Goal: Transaction & Acquisition: Book appointment/travel/reservation

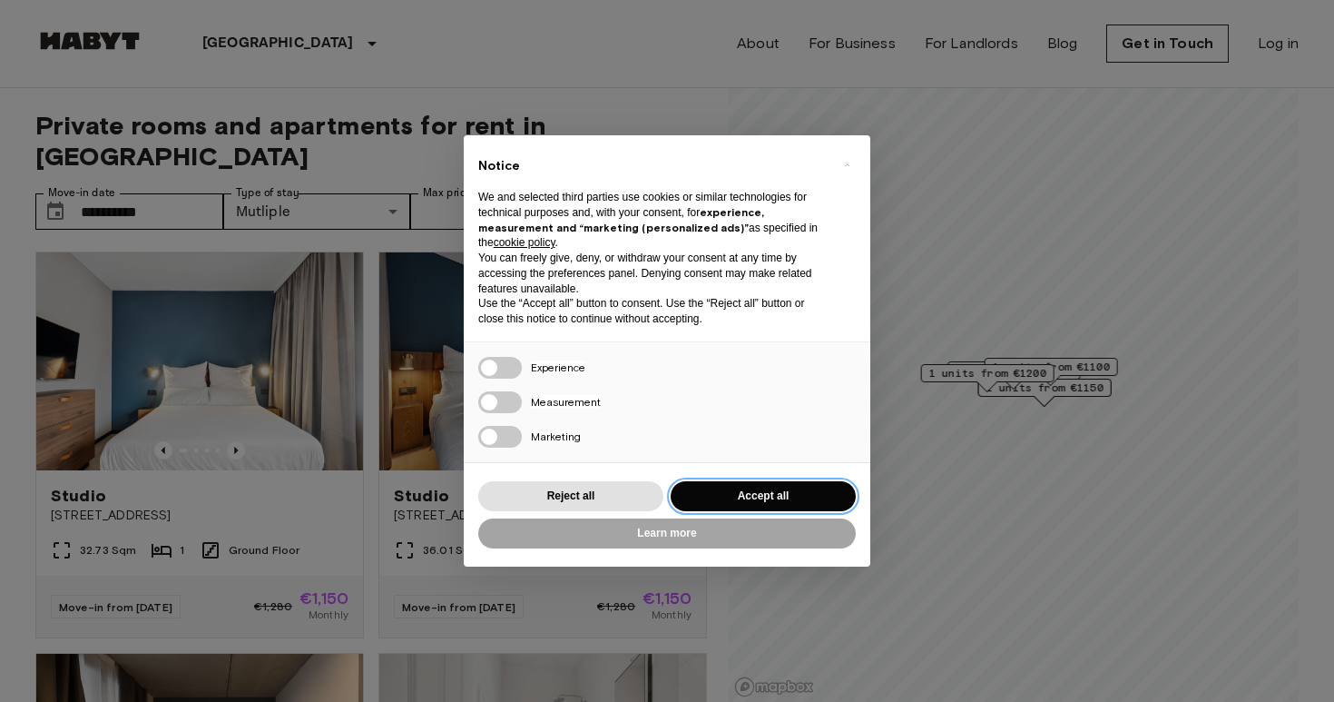
click at [751, 485] on button "Accept all" at bounding box center [763, 496] width 185 height 30
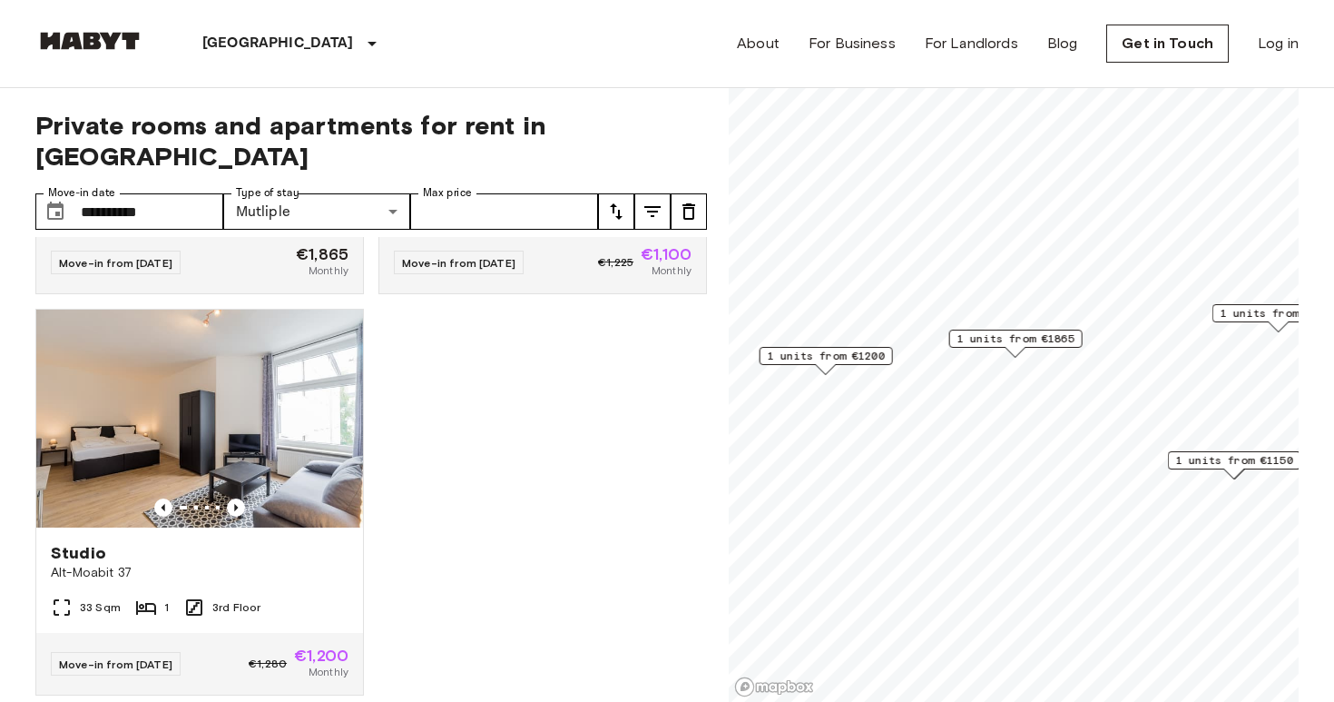
scroll to position [743, 0]
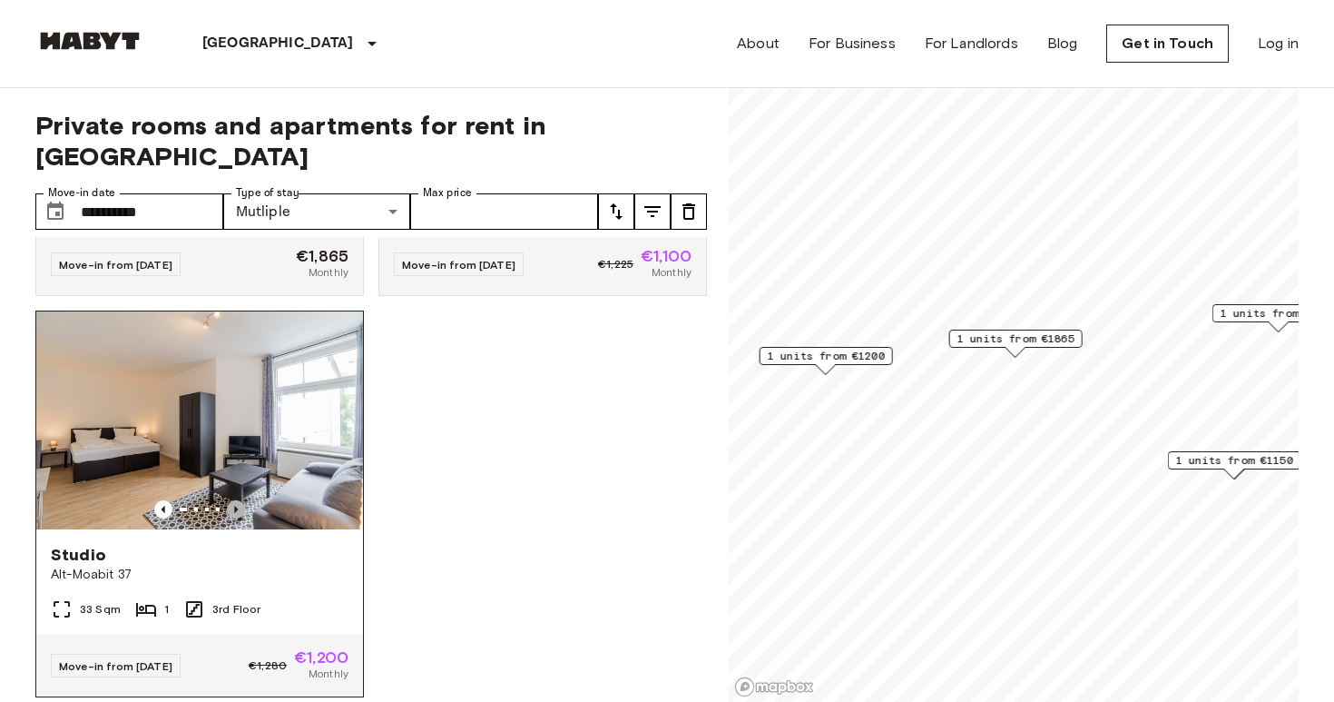
click at [240, 500] on icon "Previous image" at bounding box center [236, 509] width 18 height 18
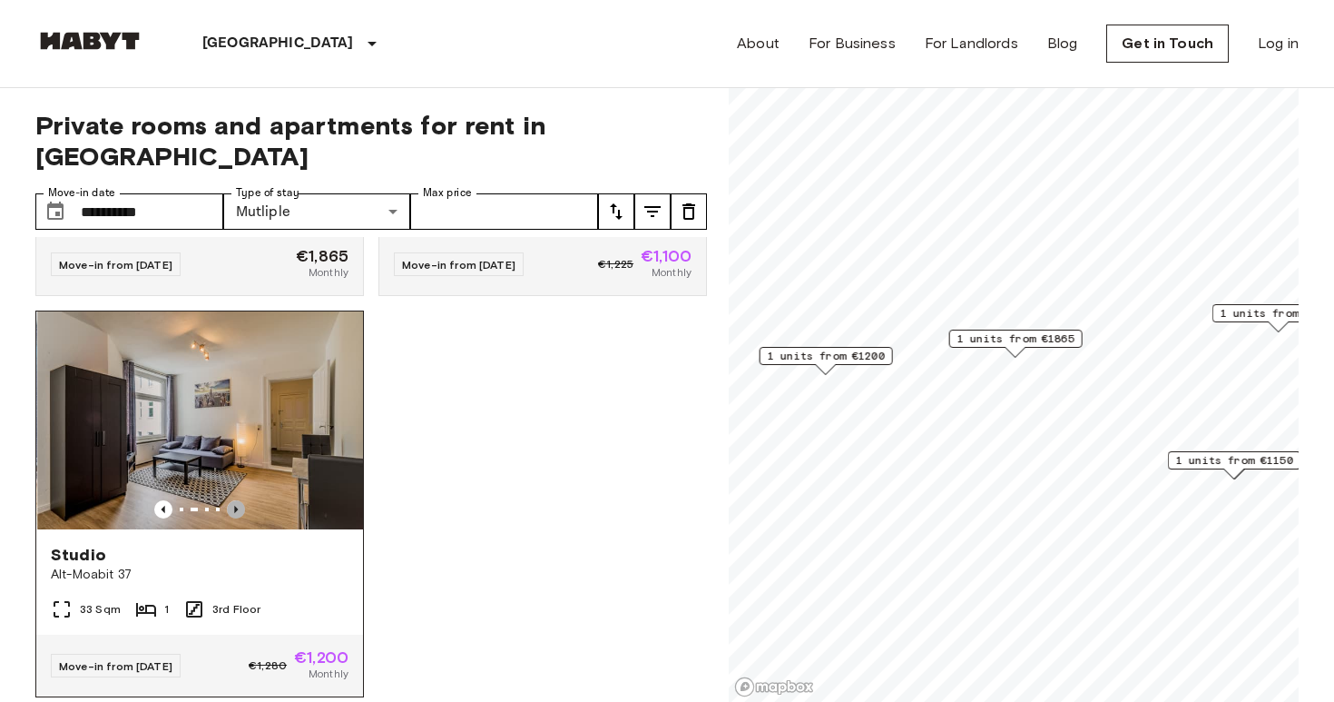
click at [240, 500] on icon "Previous image" at bounding box center [236, 509] width 18 height 18
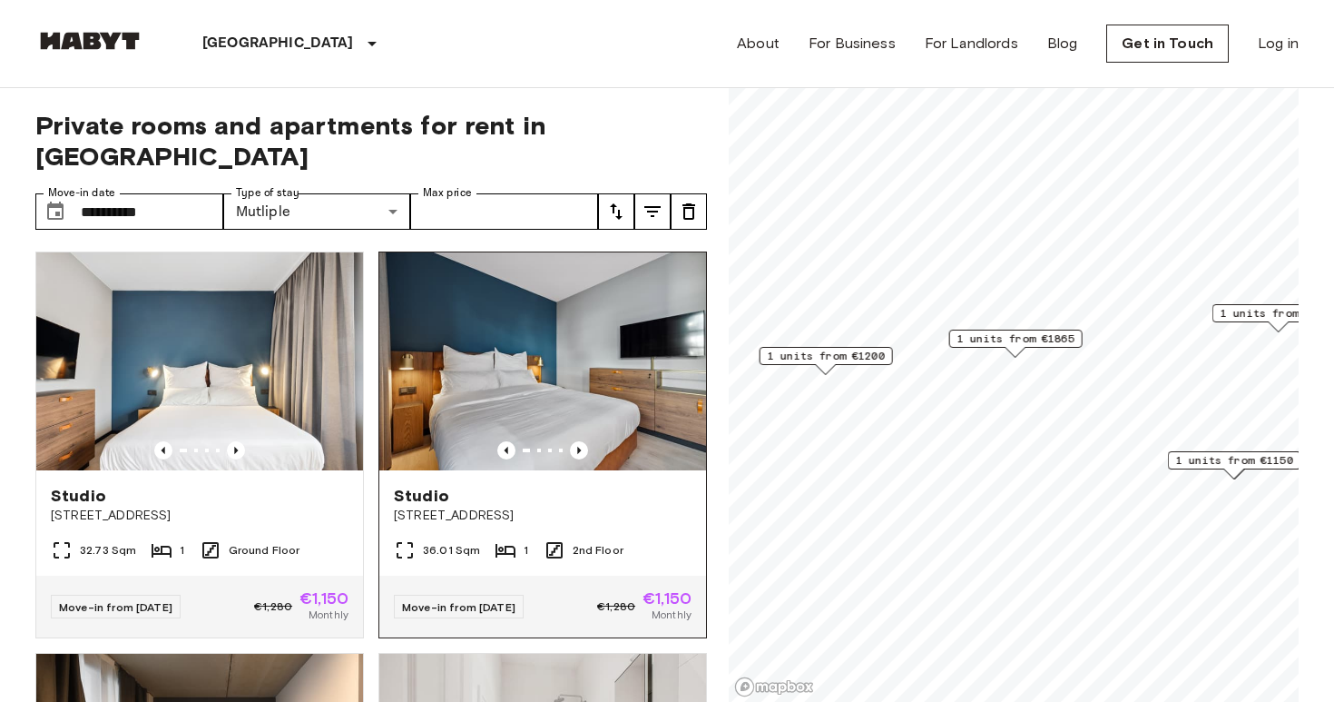
scroll to position [-1, 0]
click at [534, 316] on img at bounding box center [542, 361] width 327 height 218
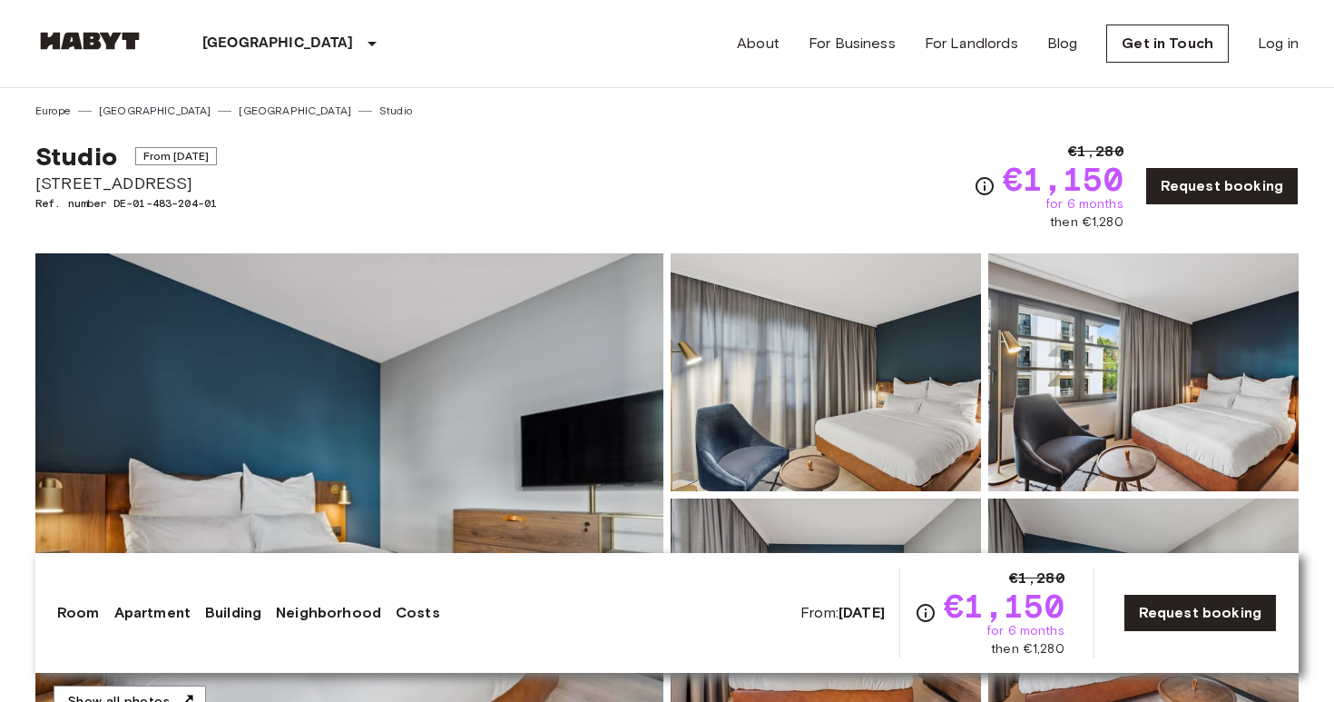
click at [467, 377] on img at bounding box center [349, 494] width 628 height 483
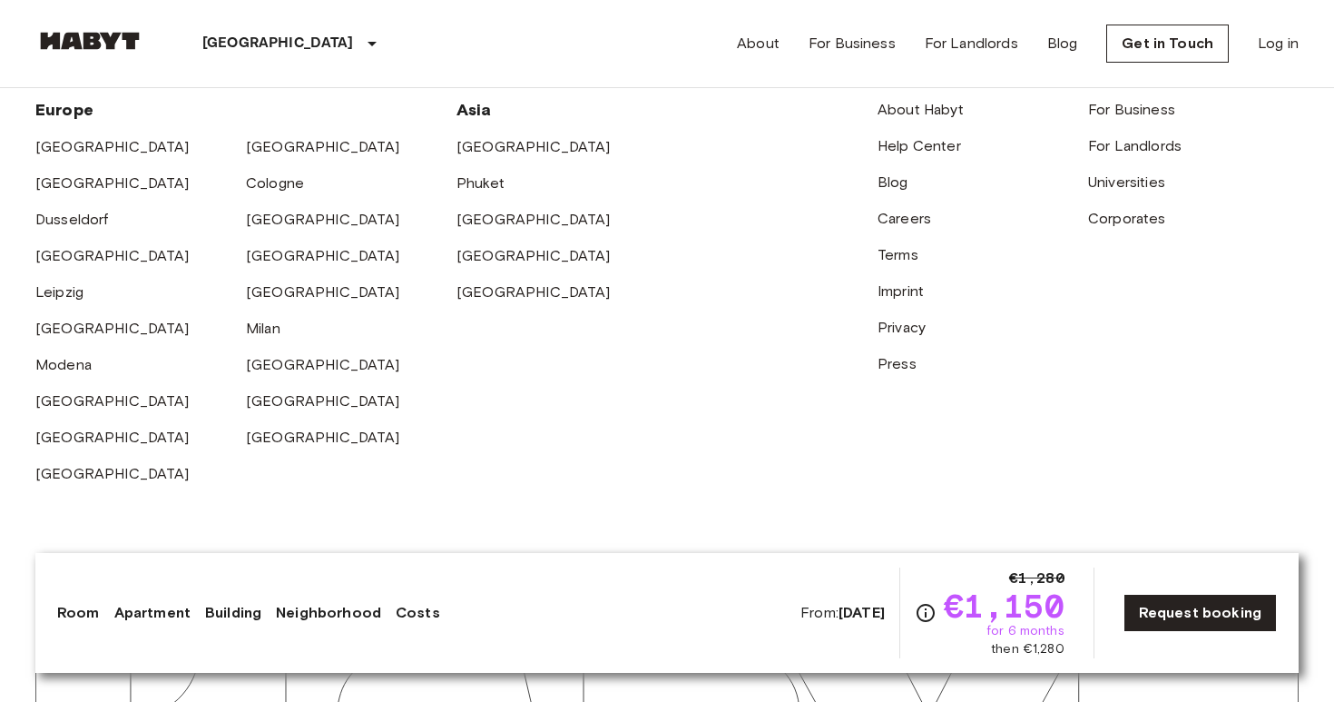
scroll to position [4437, 0]
click at [40, 377] on div "[GEOGRAPHIC_DATA]" at bounding box center [140, 395] width 211 height 36
click at [59, 393] on link "[GEOGRAPHIC_DATA]" at bounding box center [112, 401] width 154 height 17
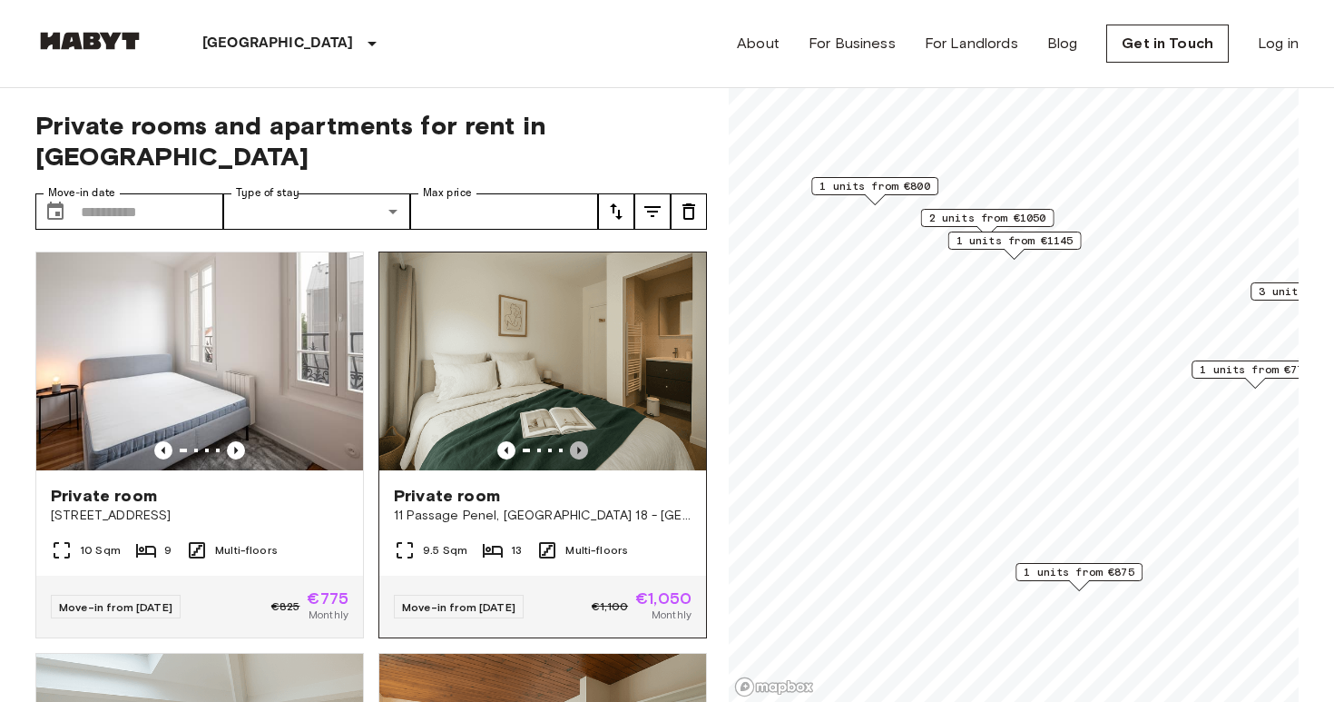
click at [578, 441] on icon "Previous image" at bounding box center [579, 450] width 18 height 18
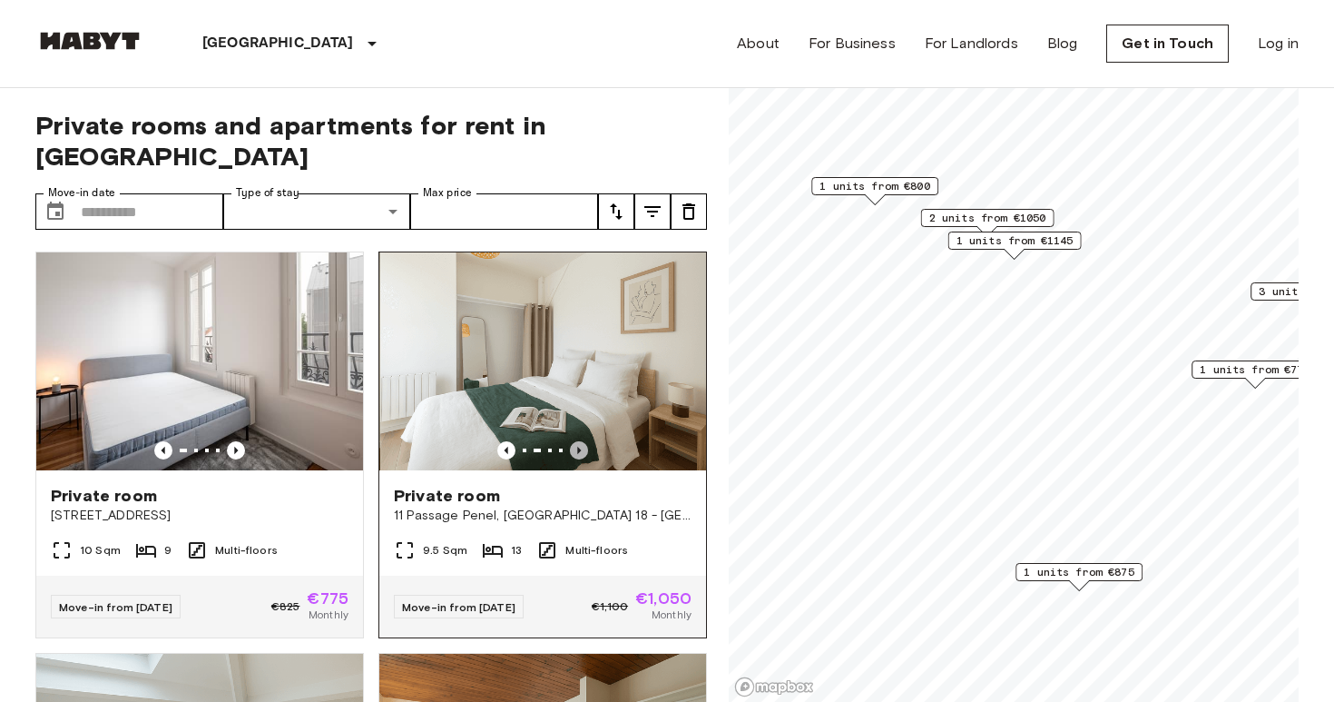
click at [578, 441] on icon "Previous image" at bounding box center [579, 450] width 18 height 18
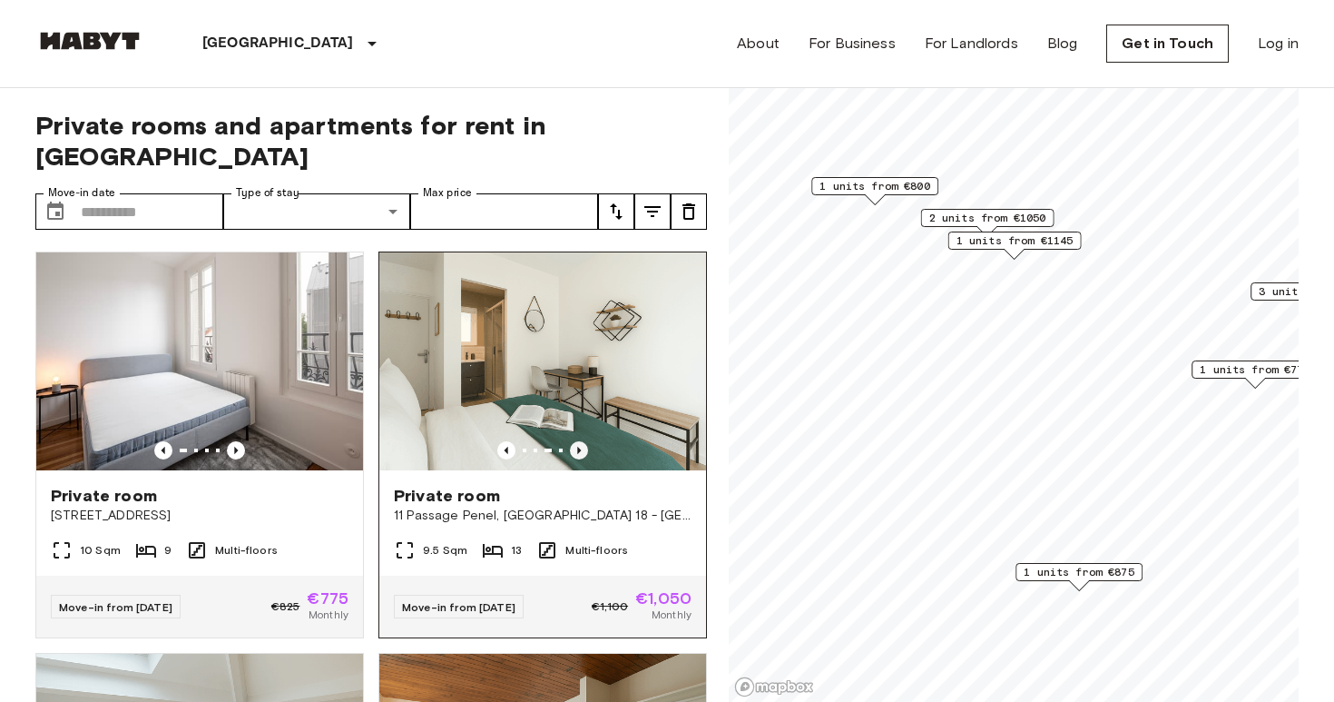
click at [578, 441] on icon "Previous image" at bounding box center [579, 450] width 18 height 18
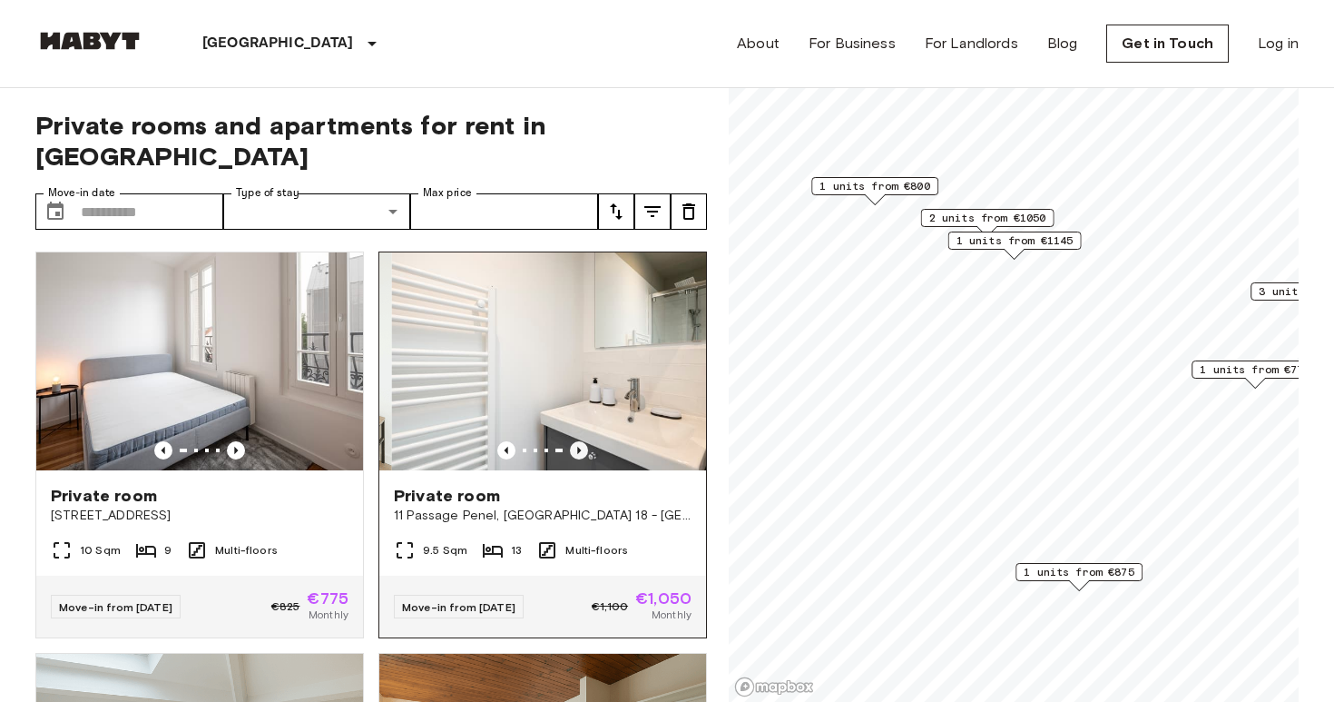
click at [578, 441] on icon "Previous image" at bounding box center [579, 450] width 18 height 18
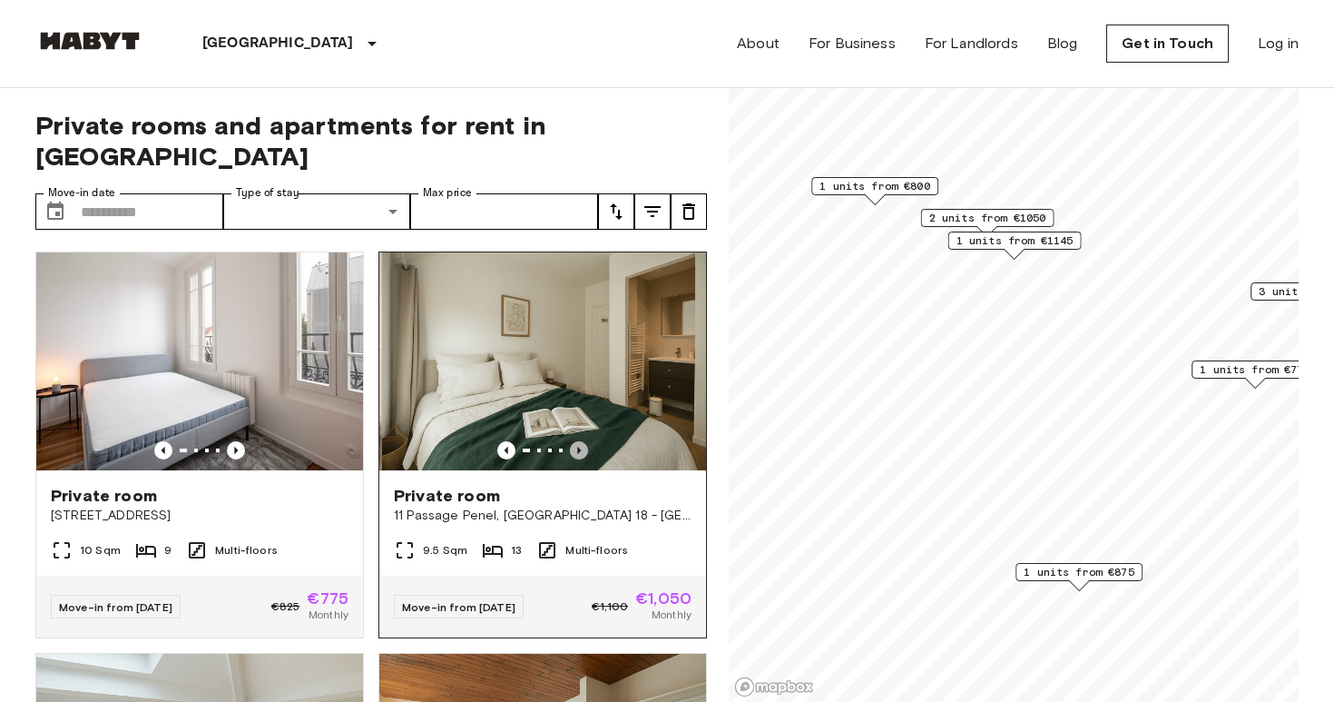
click at [578, 441] on icon "Previous image" at bounding box center [579, 450] width 18 height 18
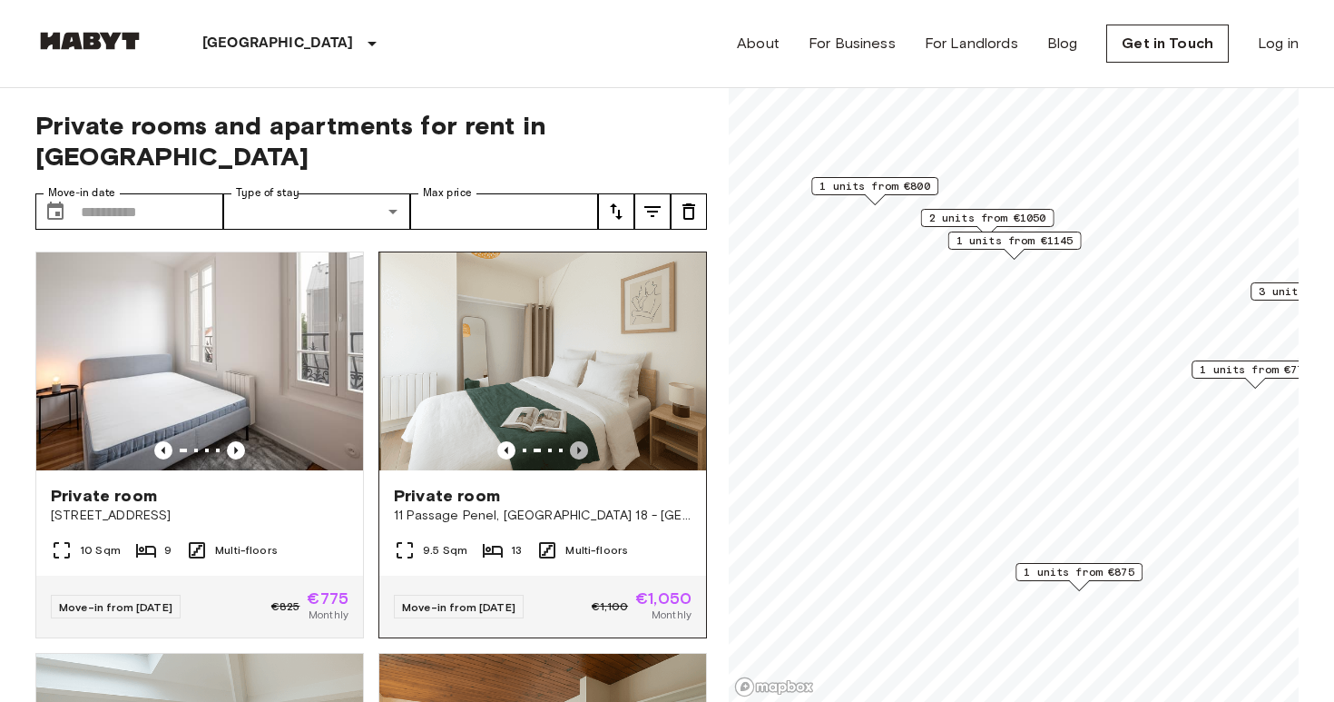
click at [578, 441] on icon "Previous image" at bounding box center [579, 450] width 18 height 18
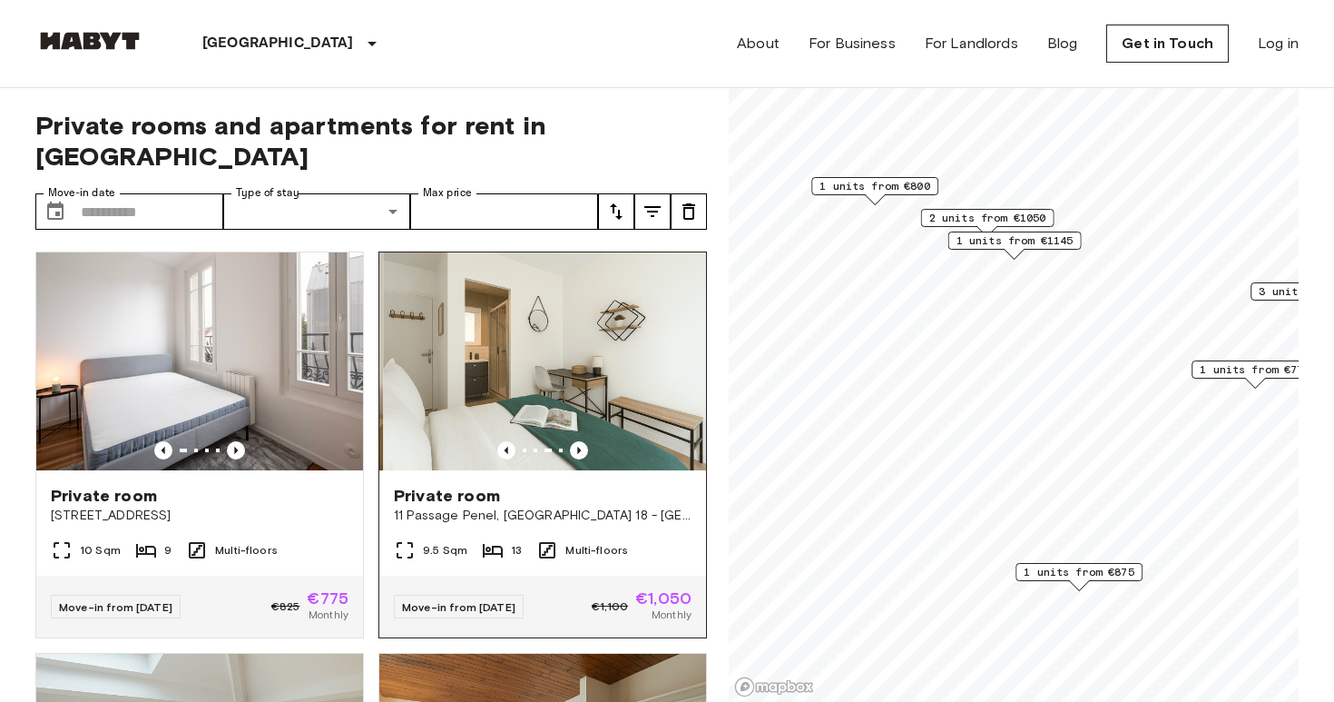
click at [562, 364] on img at bounding box center [546, 361] width 327 height 218
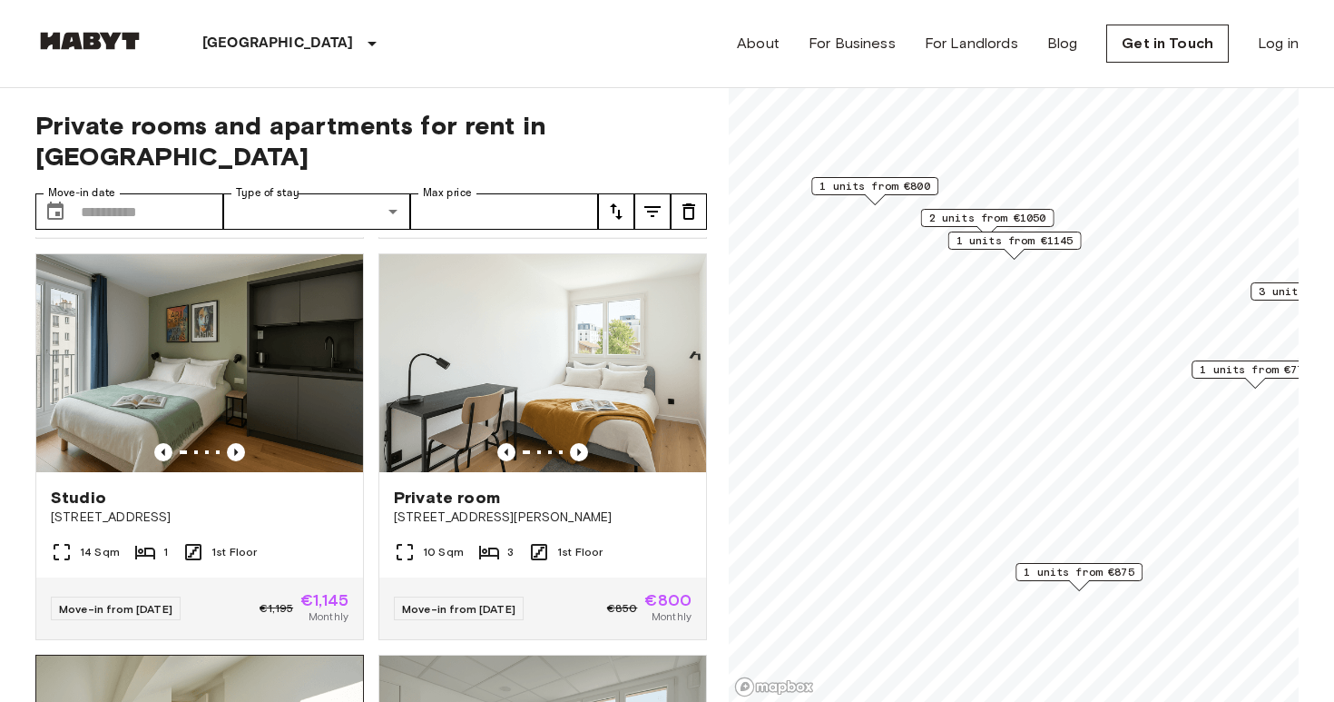
scroll to position [800, 0]
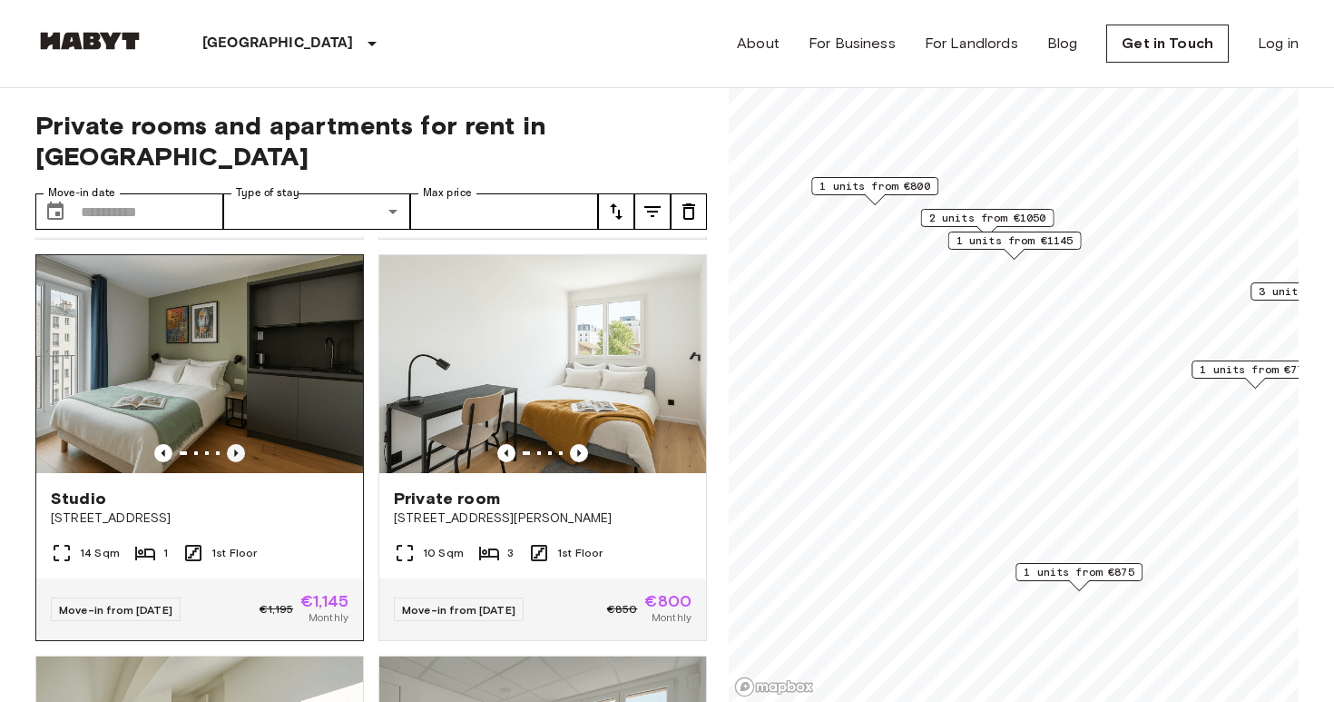
click at [241, 444] on icon "Previous image" at bounding box center [236, 453] width 18 height 18
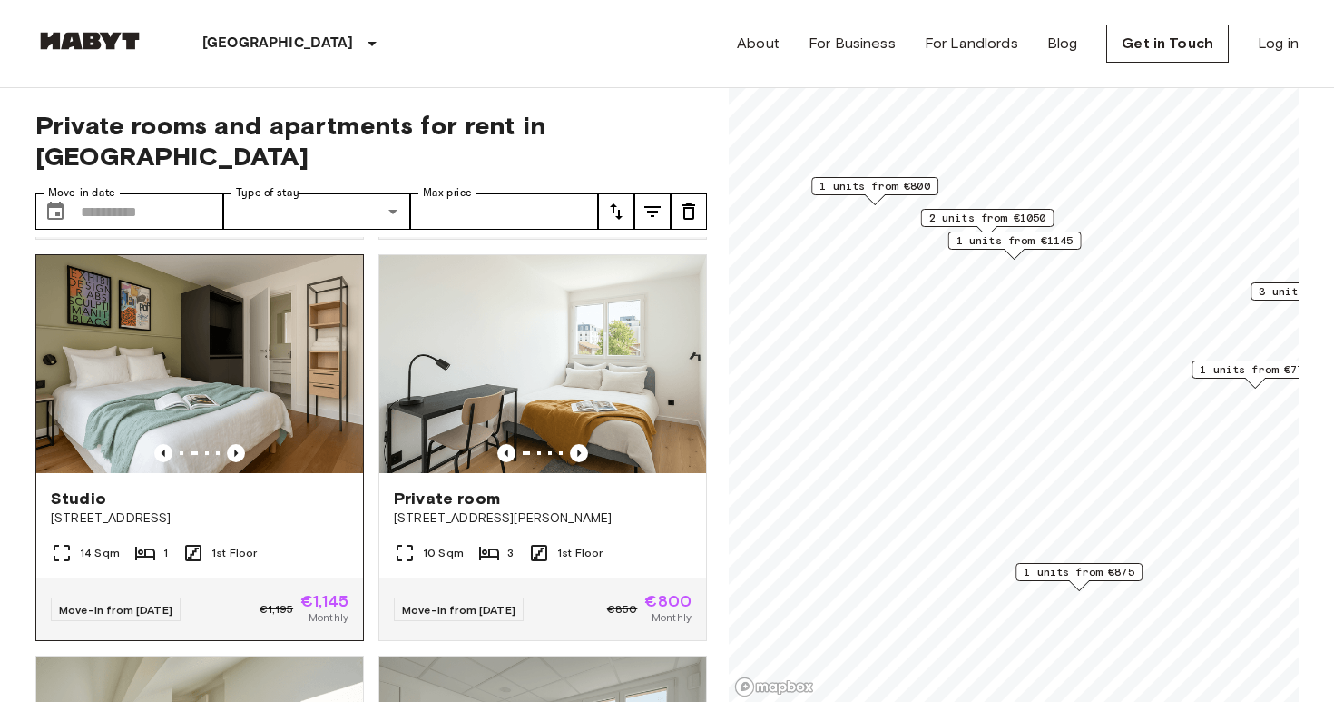
click at [203, 408] on img at bounding box center [199, 364] width 327 height 218
click at [299, 309] on img at bounding box center [199, 364] width 327 height 218
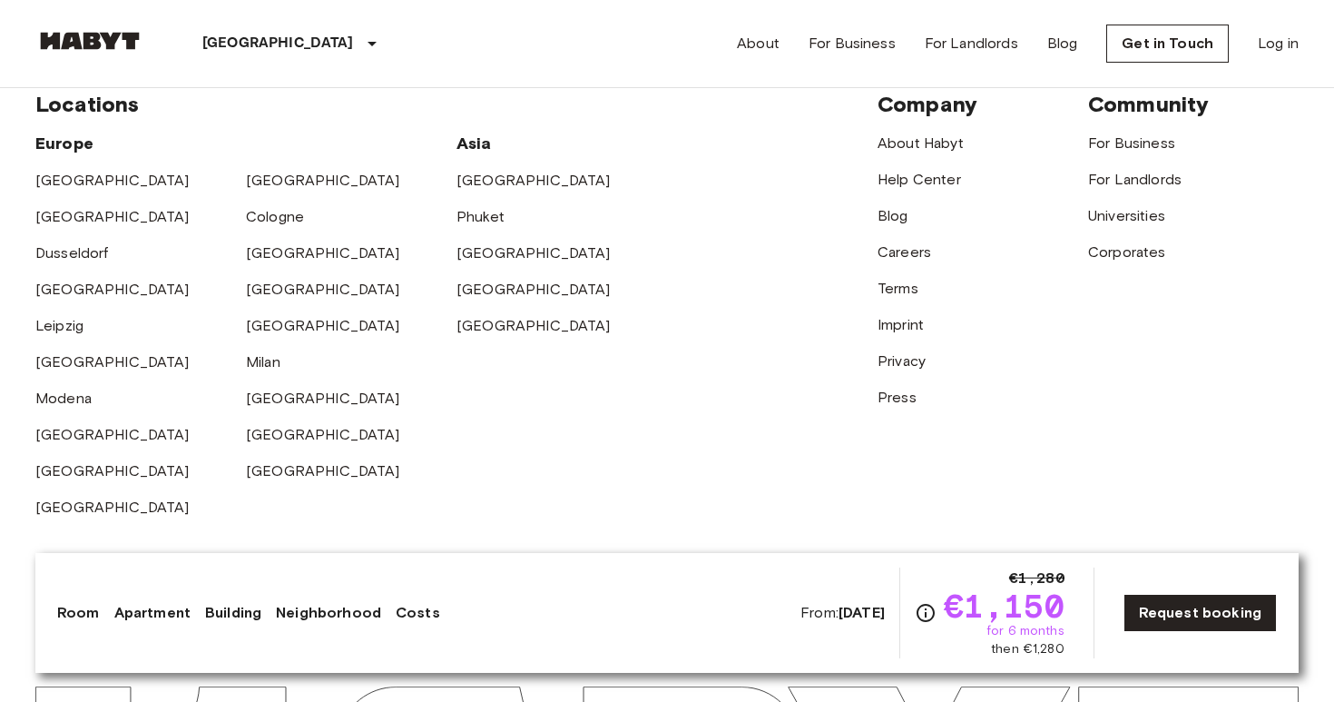
scroll to position [4399, 0]
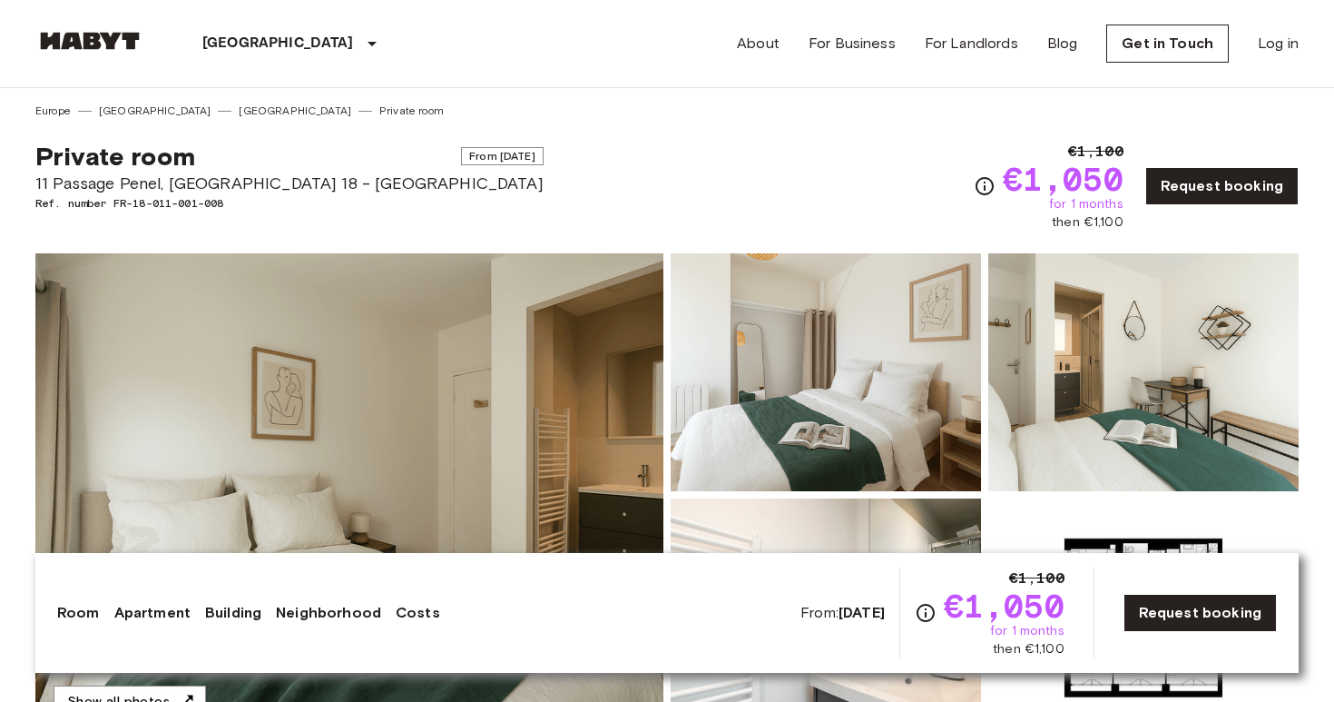
click at [464, 408] on img at bounding box center [349, 494] width 628 height 483
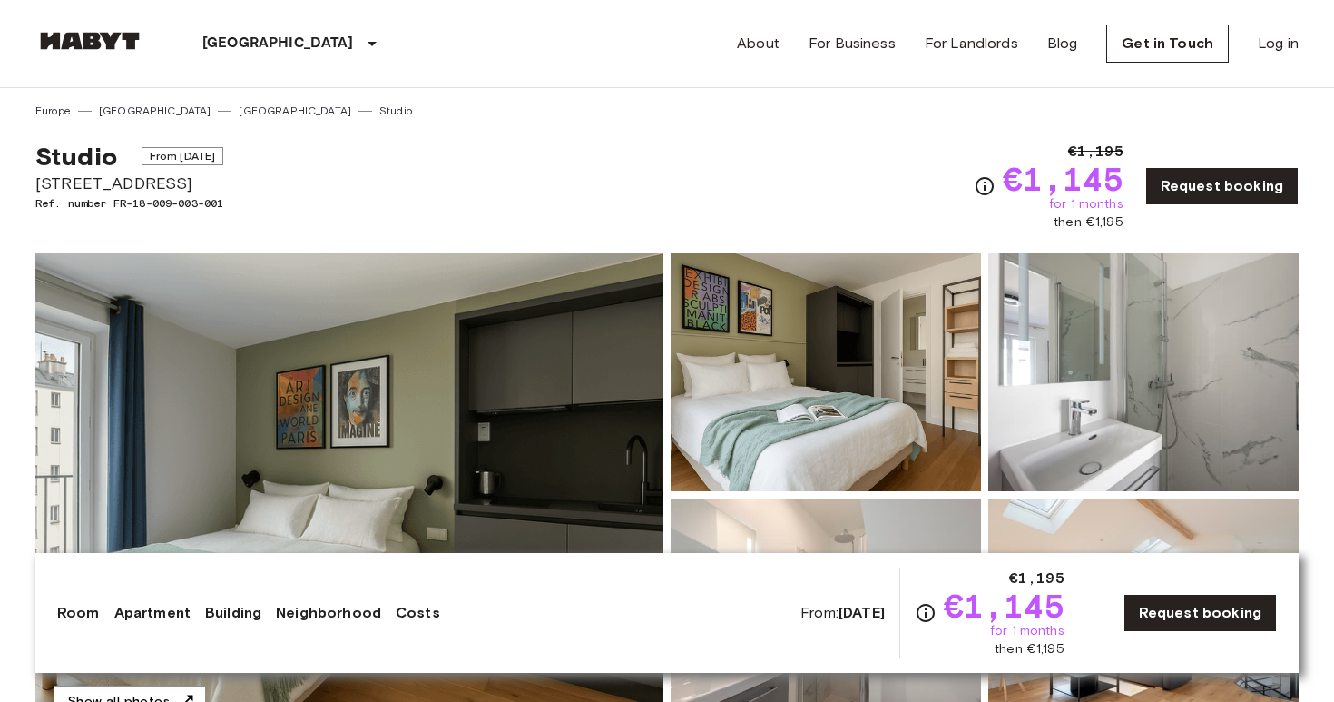
click at [454, 388] on img at bounding box center [349, 494] width 628 height 483
